Goal: Task Accomplishment & Management: Use online tool/utility

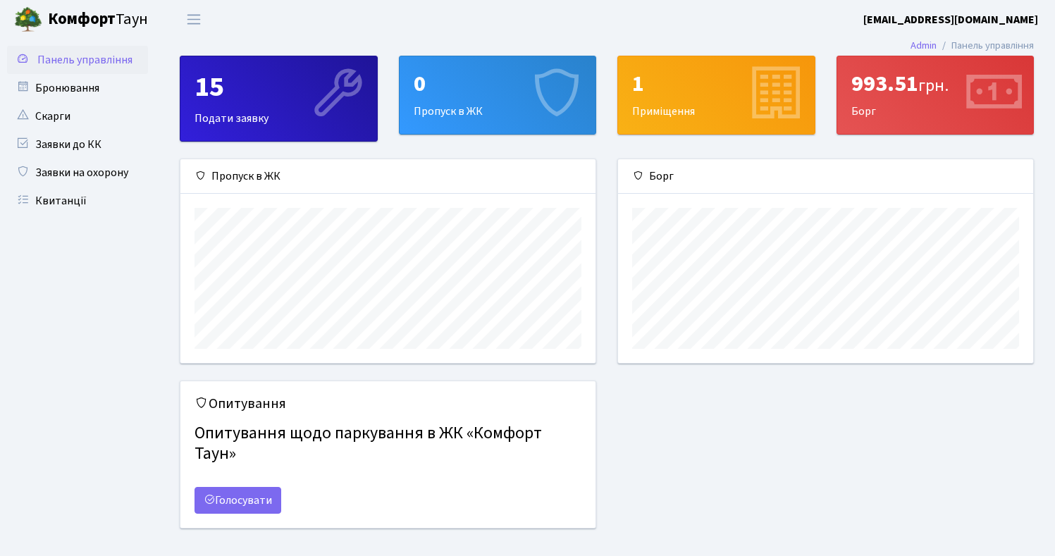
scroll to position [204, 415]
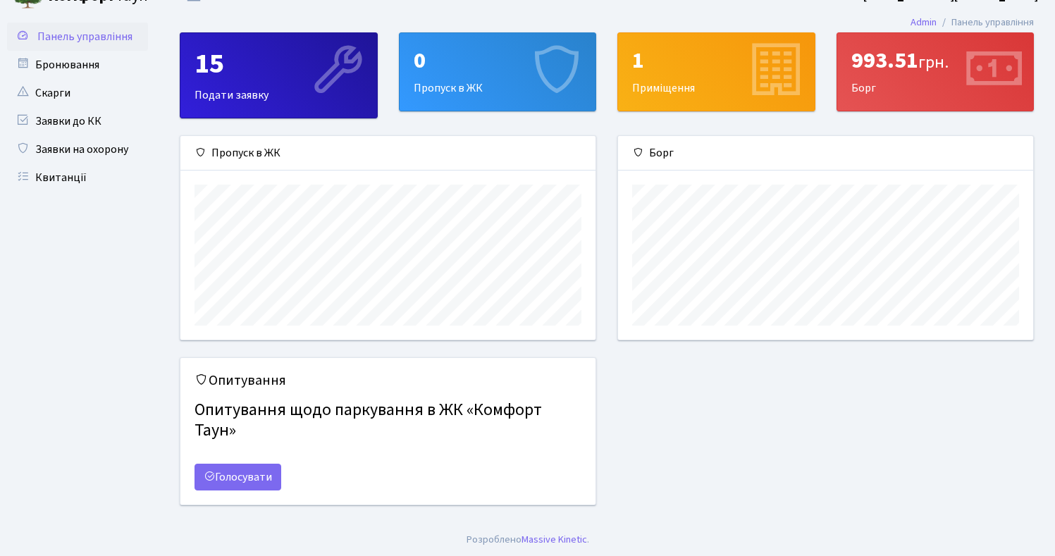
scroll to position [24, 0]
click at [245, 481] on link "Голосувати" at bounding box center [238, 476] width 87 height 27
